Goal: Understand process/instructions: Learn how to perform a task or action

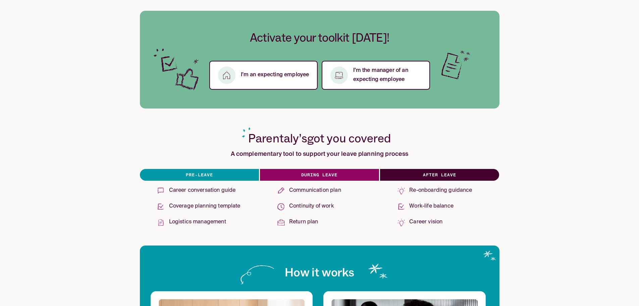
scroll to position [134, 0]
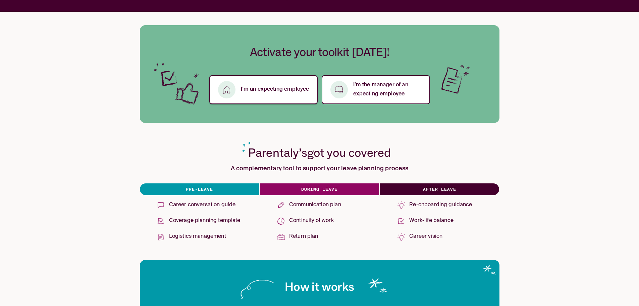
click at [264, 94] on button "I’m an expecting employee" at bounding box center [263, 89] width 108 height 29
click at [291, 88] on p "I’m an expecting employee" at bounding box center [275, 89] width 68 height 9
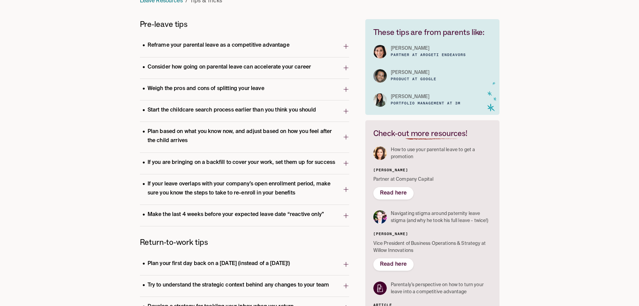
scroll to position [67, 0]
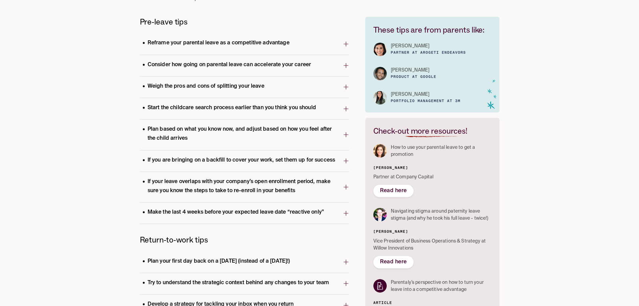
click at [343, 108] on icon "button" at bounding box center [346, 108] width 6 height 11
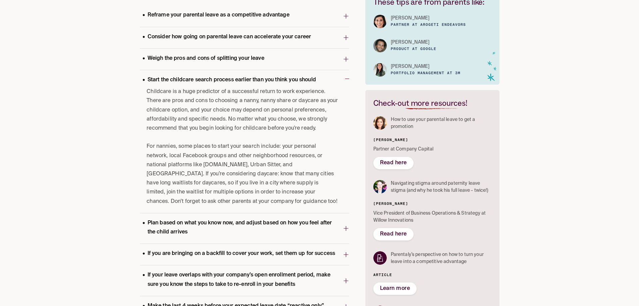
scroll to position [0, 0]
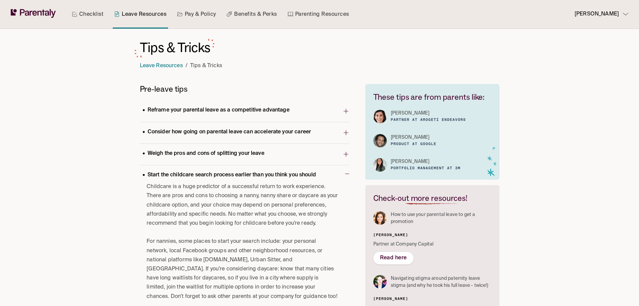
click at [344, 175] on span "Start the childcare search process earlier than you think you should" at bounding box center [242, 175] width 205 height 13
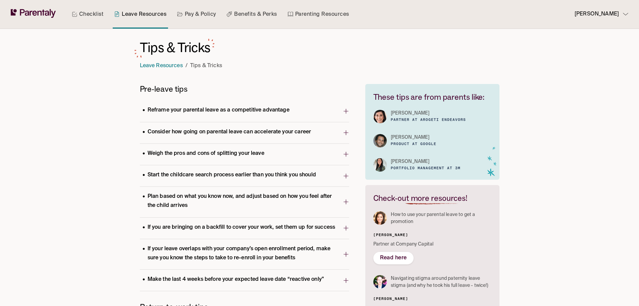
click at [97, 13] on link "Checklist" at bounding box center [87, 14] width 34 height 29
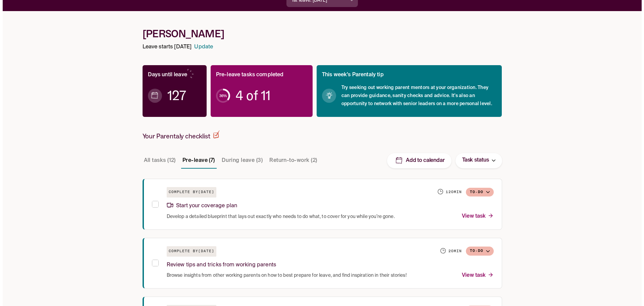
scroll to position [134, 0]
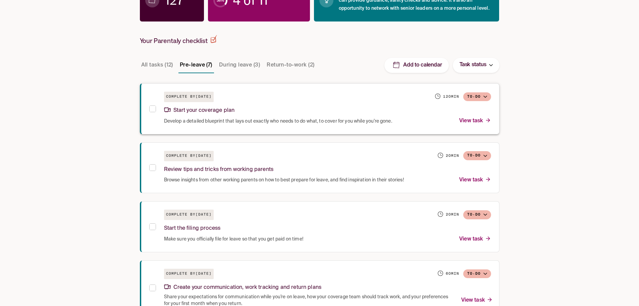
click at [217, 110] on p "Start your coverage plan" at bounding box center [199, 110] width 71 height 9
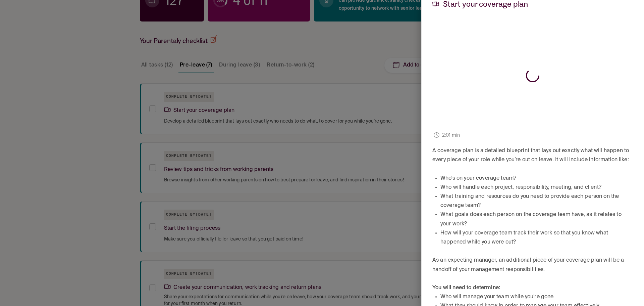
scroll to position [101, 0]
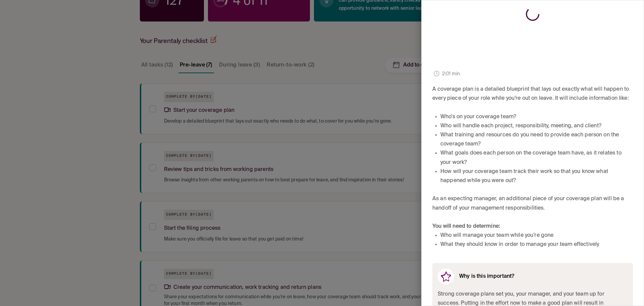
drag, startPoint x: 532, startPoint y: 192, endPoint x: 436, endPoint y: 122, distance: 119.2
click at [436, 122] on div "A coverage plan is a detailed blueprint that lays out exactly what will happen …" at bounding box center [533, 167] width 201 height 164
copy li
click at [595, 240] on li "Who will manage your team while you’re gone" at bounding box center [537, 235] width 193 height 9
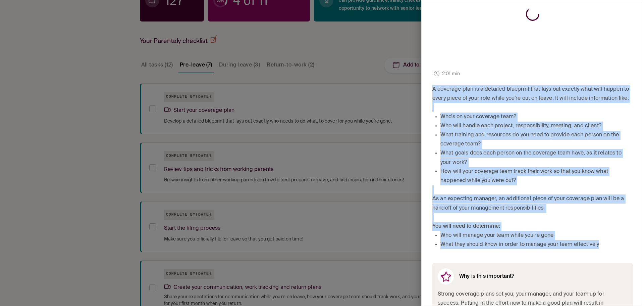
drag, startPoint x: 604, startPoint y: 250, endPoint x: 426, endPoint y: 89, distance: 239.5
click at [426, 89] on div "Pre-leave • Complete by November 11, 2025 To-do Start your coverage plan 2:01 m…" at bounding box center [533, 279] width 222 height 759
copy div "A coverage plan is a detailed blueprint that lays out exactly what will happen …"
